Goal: Task Accomplishment & Management: Manage account settings

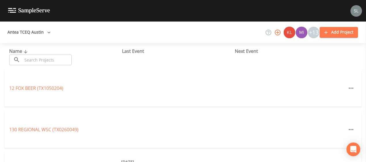
click at [64, 60] on input "text" at bounding box center [46, 60] width 49 height 11
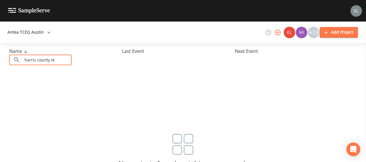
scroll to position [19, 0]
type input "harris county le"
click at [40, 28] on button "Antea TCEQ Austin" at bounding box center [29, 32] width 48 height 11
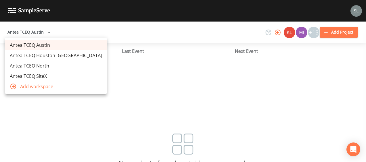
click at [44, 57] on link "Antea TCEQ Houston [GEOGRAPHIC_DATA]" at bounding box center [55, 55] width 101 height 10
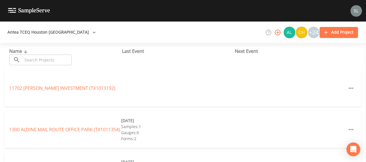
click at [46, 63] on input "text" at bounding box center [46, 60] width 49 height 11
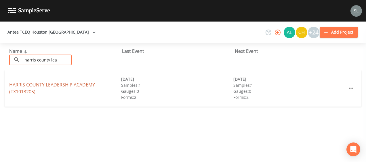
type input "harris county lea"
click at [26, 87] on link "[GEOGRAPHIC_DATA] (TX1013205)" at bounding box center [52, 88] width 86 height 13
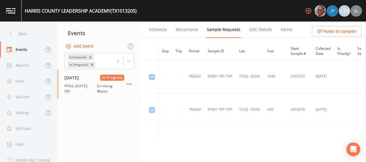
click at [282, 35] on link "Forms" at bounding box center [287, 30] width 14 height 16
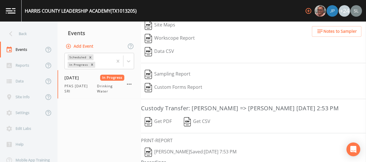
scroll to position [99, 0]
click at [175, 148] on button "Sloan Rigamonti  Saved: August 18, 2025 7:53 PM" at bounding box center [190, 151] width 99 height 13
click at [167, 118] on button "Get PDF" at bounding box center [158, 121] width 34 height 13
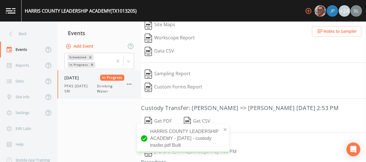
click at [129, 84] on icon "button" at bounding box center [129, 84] width 5 height 1
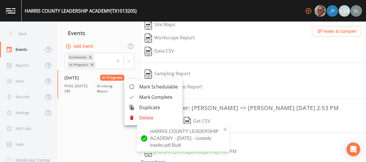
click at [137, 97] on div at bounding box center [134, 97] width 10 height 6
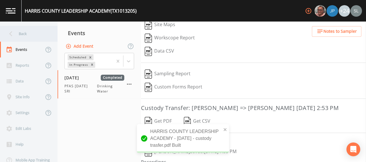
click at [45, 35] on div "Back" at bounding box center [26, 34] width 52 height 16
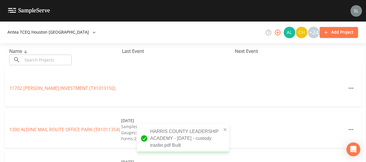
click at [57, 61] on input "text" at bounding box center [46, 60] width 49 height 11
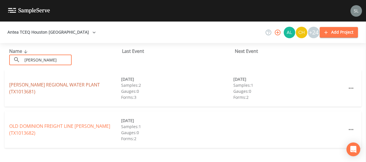
type input "katy hock"
click at [19, 89] on link "KATY HOCKLEY REGIONAL WATER PLANT (TX1013681)" at bounding box center [54, 88] width 91 height 13
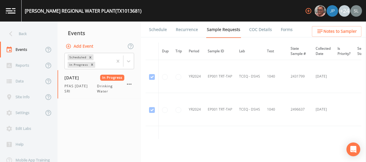
click at [281, 31] on link "Forms" at bounding box center [287, 30] width 14 height 16
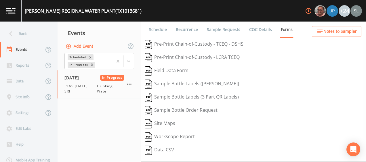
scroll to position [92, 0]
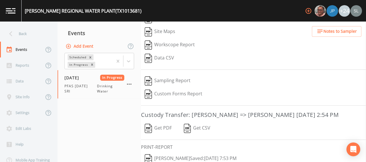
click at [174, 154] on button "Sloan Rigamonti  Saved: August 18, 2025 7:53 PM" at bounding box center [190, 158] width 99 height 13
click at [166, 126] on button "Get PDF" at bounding box center [158, 128] width 34 height 13
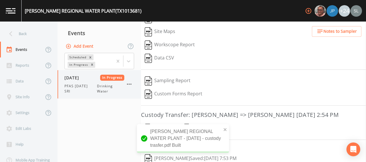
click at [128, 85] on icon "button" at bounding box center [129, 84] width 7 height 7
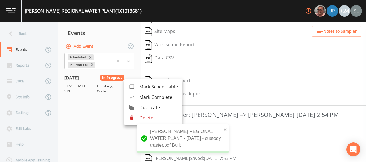
click at [136, 97] on div at bounding box center [134, 97] width 10 height 6
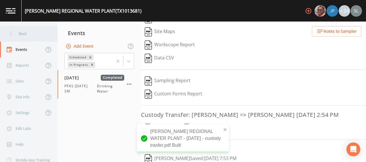
click at [38, 30] on div "Back" at bounding box center [26, 34] width 52 height 16
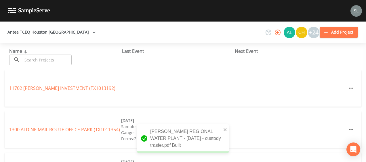
click at [54, 60] on input "text" at bounding box center [46, 60] width 49 height 11
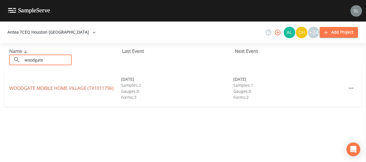
type input "woodgate"
click at [22, 88] on link "WOODGATE MOBILE HOME VILLAGE (TX1011796)" at bounding box center [61, 88] width 104 height 6
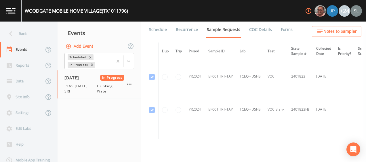
click at [288, 32] on link "Forms" at bounding box center [287, 30] width 14 height 16
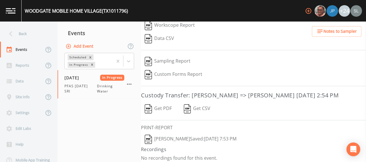
scroll to position [112, 0]
click at [165, 135] on button "Sloan Rigamonti  Saved: August 18, 2025 7:53 PM" at bounding box center [190, 138] width 99 height 13
click at [130, 83] on icon "button" at bounding box center [129, 84] width 7 height 7
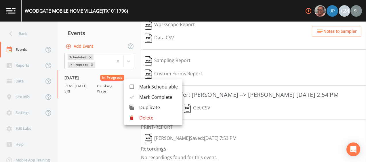
click at [142, 98] on span "Mark Complete" at bounding box center [158, 97] width 39 height 7
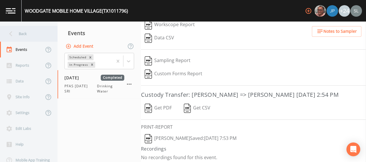
click at [38, 35] on div "Back" at bounding box center [26, 34] width 52 height 16
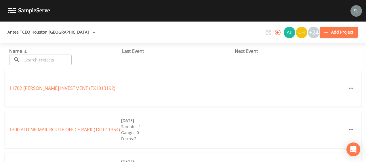
click at [44, 59] on input "text" at bounding box center [46, 60] width 49 height 11
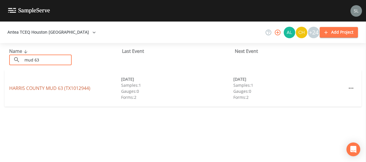
type input "mud 63"
click at [51, 89] on link "HARRIS COUNTY MUD 63 (TX1012944)" at bounding box center [49, 88] width 81 height 6
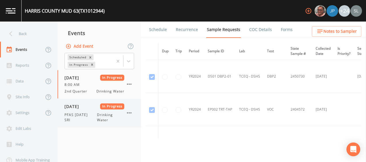
click at [76, 117] on span "PFAS 8/18/25 SRI" at bounding box center [80, 117] width 32 height 10
click at [284, 31] on link "Forms" at bounding box center [287, 30] width 14 height 16
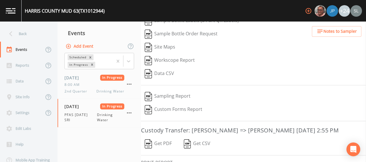
scroll to position [112, 0]
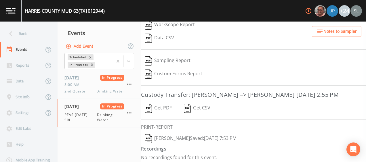
click at [169, 136] on button "Sloan Rigamonti  Saved: August 18, 2025 7:53 PM" at bounding box center [190, 138] width 99 height 13
click at [157, 107] on button "Get PDF" at bounding box center [158, 108] width 34 height 13
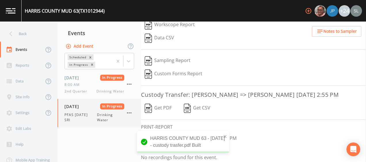
click at [128, 112] on icon "button" at bounding box center [129, 113] width 7 height 7
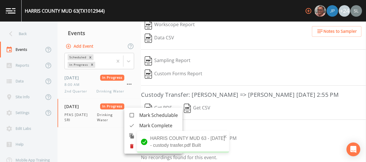
click at [145, 124] on span "Mark Complete" at bounding box center [158, 125] width 39 height 7
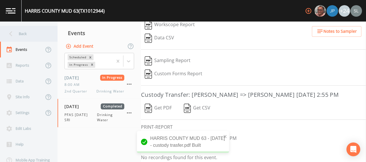
click at [31, 33] on div "Back" at bounding box center [26, 34] width 52 height 16
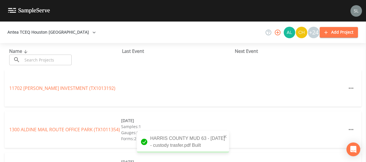
click at [45, 57] on input "text" at bounding box center [46, 60] width 49 height 11
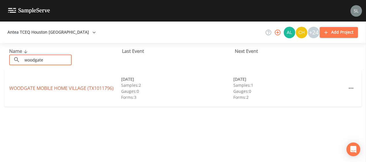
type input "woodgate"
click at [18, 87] on link "WOODGATE MOBILE HOME VILLAGE (TX1011796)" at bounding box center [61, 88] width 104 height 6
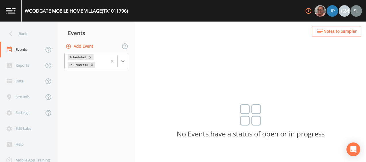
click at [124, 66] on div at bounding box center [123, 61] width 10 height 10
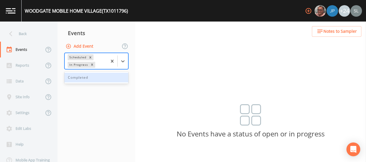
click at [98, 79] on div "Completed" at bounding box center [96, 78] width 64 height 10
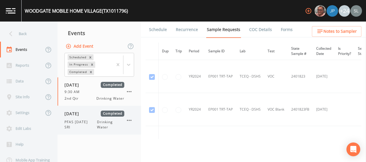
click at [83, 114] on span "08/18/2025" at bounding box center [73, 114] width 19 height 6
click at [281, 30] on link "Forms" at bounding box center [287, 30] width 14 height 16
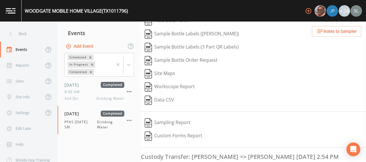
scroll to position [53, 0]
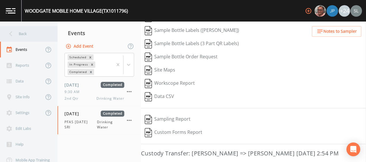
click at [47, 33] on div "Back" at bounding box center [26, 34] width 52 height 16
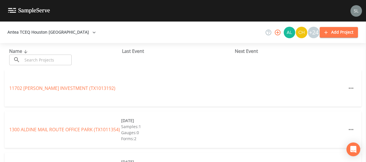
click at [46, 60] on input "text" at bounding box center [46, 60] width 49 height 11
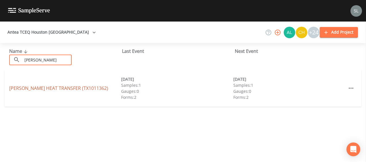
type input "koch hea"
click at [48, 87] on link "KOCH HEAT TRANSFER (TX1011362)" at bounding box center [58, 88] width 99 height 6
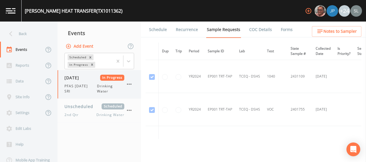
click at [87, 94] on span "PFAS 8/18/25 SRI" at bounding box center [80, 89] width 32 height 10
click at [280, 33] on link "Forms" at bounding box center [287, 30] width 14 height 16
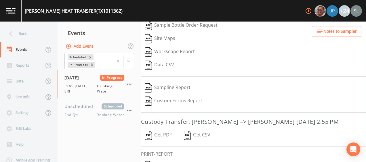
scroll to position [100, 0]
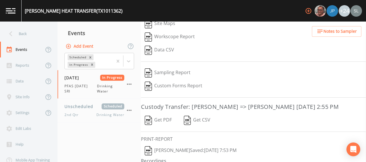
click at [177, 151] on button "Sloan Rigamonti  Saved: August 18, 2025 7:53 PM" at bounding box center [190, 150] width 99 height 13
click at [130, 83] on icon "button" at bounding box center [129, 84] width 7 height 7
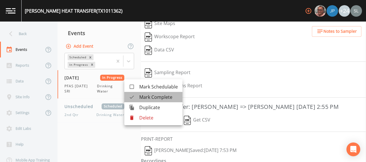
click at [141, 97] on span "Mark Complete" at bounding box center [158, 97] width 39 height 7
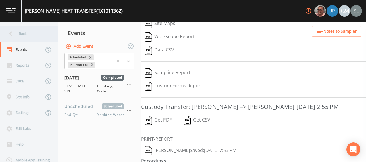
click at [42, 36] on div "Back" at bounding box center [26, 34] width 52 height 16
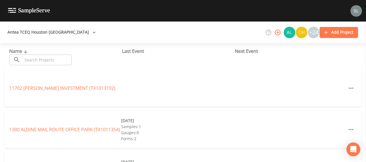
click at [66, 62] on input "text" at bounding box center [46, 60] width 49 height 11
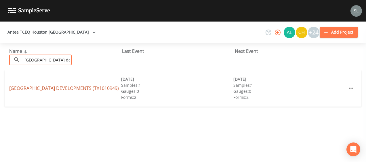
type input "fairview gardens de"
click at [44, 88] on link "FAIRVIEW GARDENS DEVELOPMENTS (TX1010949)" at bounding box center [64, 88] width 110 height 6
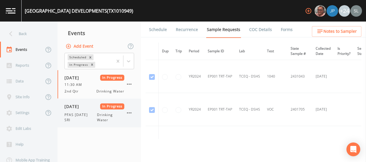
click at [83, 107] on span "08/18/2025" at bounding box center [73, 106] width 19 height 6
click at [274, 30] on li "Forms" at bounding box center [282, 30] width 21 height 16
click at [280, 33] on link "Forms" at bounding box center [287, 30] width 14 height 16
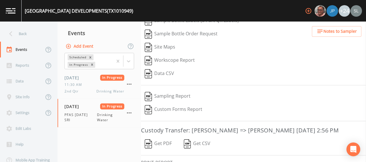
scroll to position [112, 0]
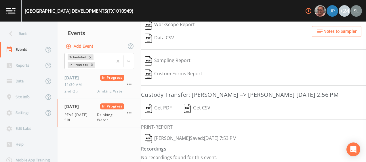
click at [171, 135] on button "Sloan Rigamonti  Saved: August 18, 2025 7:53 PM" at bounding box center [190, 138] width 99 height 13
click at [130, 111] on icon "button" at bounding box center [129, 113] width 7 height 7
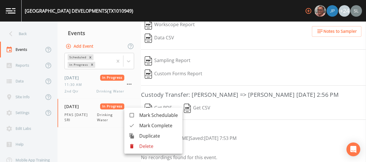
click at [149, 127] on span "Mark Complete" at bounding box center [158, 125] width 39 height 7
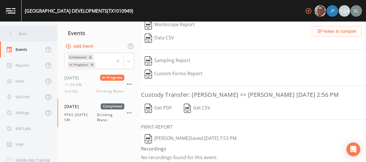
click at [38, 29] on div "Back" at bounding box center [26, 34] width 52 height 16
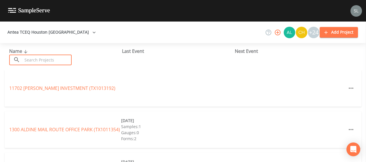
click at [40, 60] on input "text" at bounding box center [46, 60] width 49 height 11
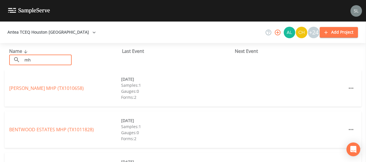
type input "m"
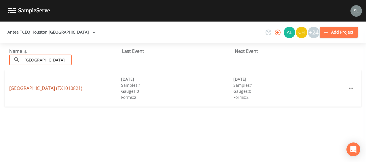
type input "fairview gardens mh"
click at [26, 87] on link "FAIRVIEW GARDENS MHP (TX1010821)" at bounding box center [45, 88] width 73 height 6
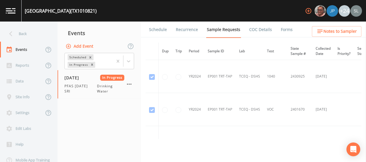
click at [281, 32] on link "Forms" at bounding box center [287, 30] width 14 height 16
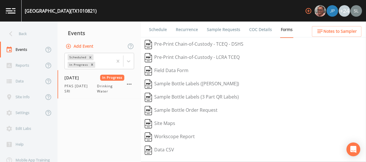
scroll to position [112, 0]
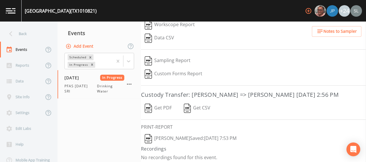
click at [201, 136] on button "Sloan Rigamonti  Saved: August 18, 2025 7:53 PM" at bounding box center [190, 138] width 99 height 13
click at [126, 83] on icon "button" at bounding box center [129, 84] width 7 height 7
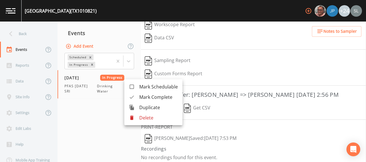
click at [140, 99] on span "Mark Complete" at bounding box center [158, 97] width 39 height 7
